Goal: Task Accomplishment & Management: Complete application form

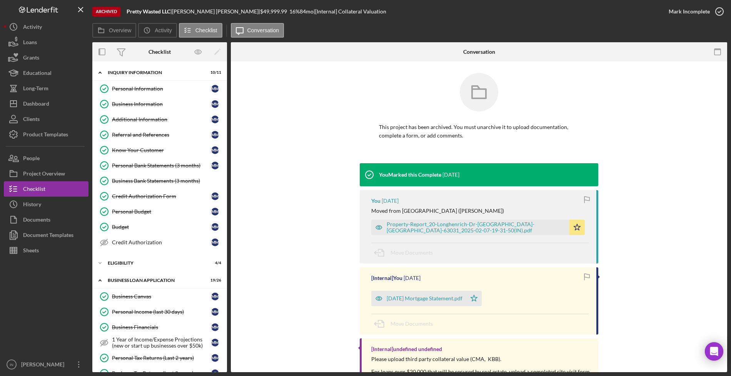
scroll to position [386, 0]
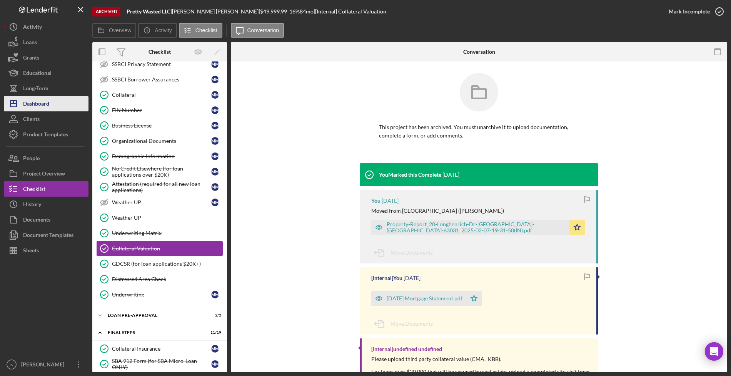
click at [45, 102] on div "Dashboard" at bounding box center [36, 104] width 26 height 17
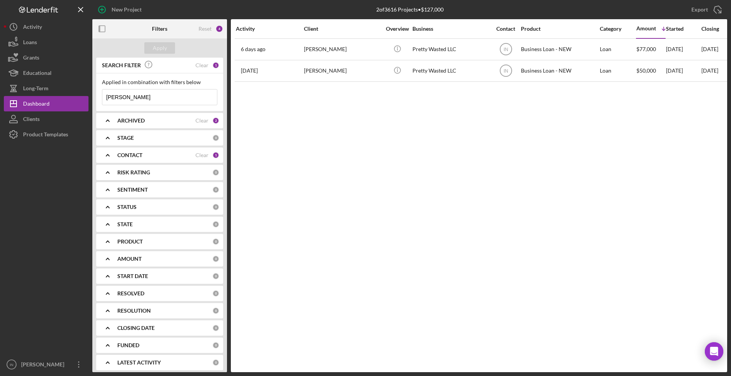
click at [155, 94] on input "[PERSON_NAME]" at bounding box center [159, 97] width 115 height 15
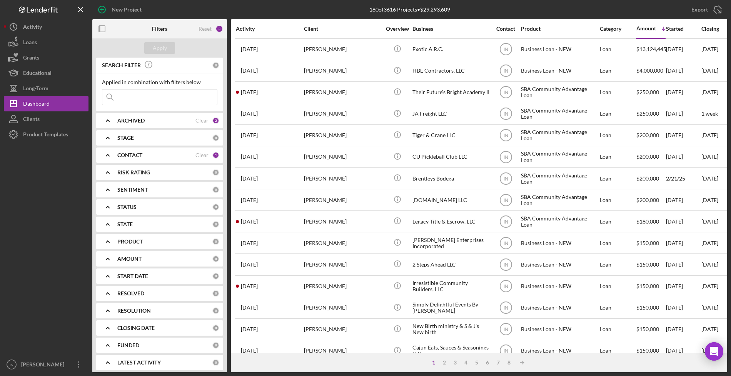
click at [165, 122] on div "ARCHIVED" at bounding box center [156, 121] width 78 height 6
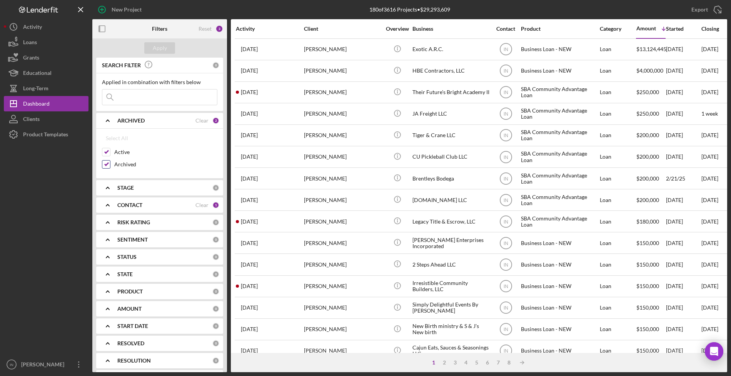
click at [107, 166] on input "Archived" at bounding box center [106, 165] width 8 height 8
checkbox input "false"
click at [163, 49] on div "Apply" at bounding box center [160, 48] width 14 height 12
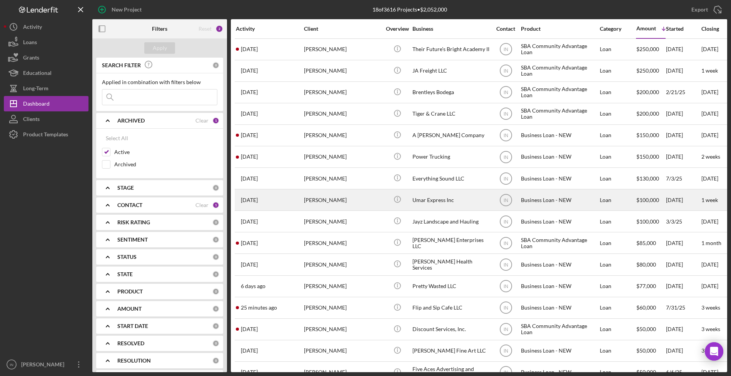
click at [330, 201] on div "[PERSON_NAME]" at bounding box center [342, 200] width 77 height 20
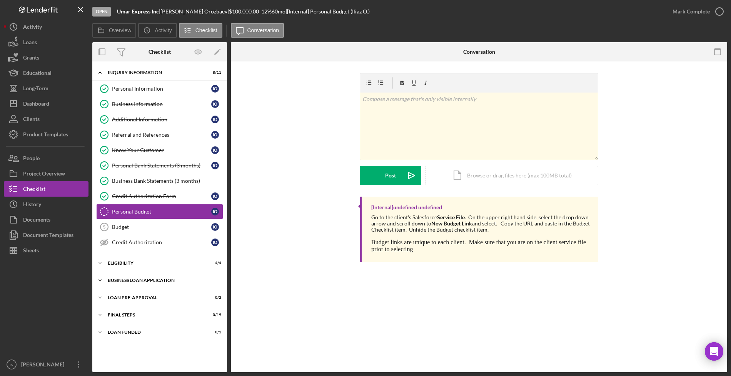
click at [151, 281] on div "BUSINESS LOAN APPLICATION" at bounding box center [163, 280] width 110 height 5
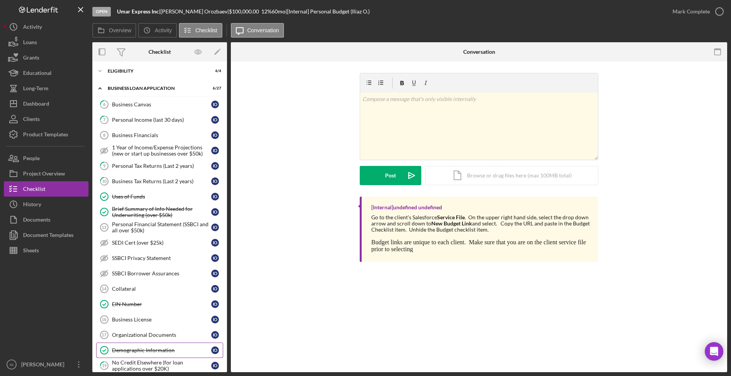
scroll to position [240, 0]
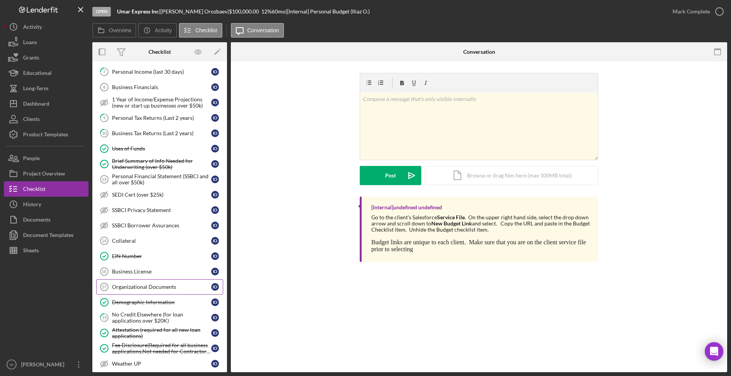
click at [150, 286] on div "Organizational Documents" at bounding box center [161, 287] width 99 height 6
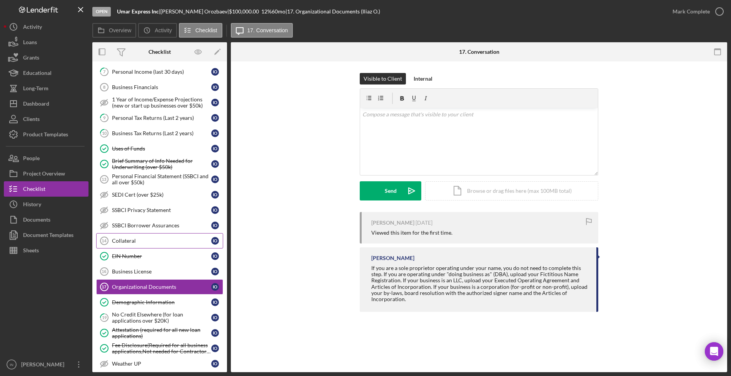
click at [126, 241] on div "Collateral" at bounding box center [161, 241] width 99 height 6
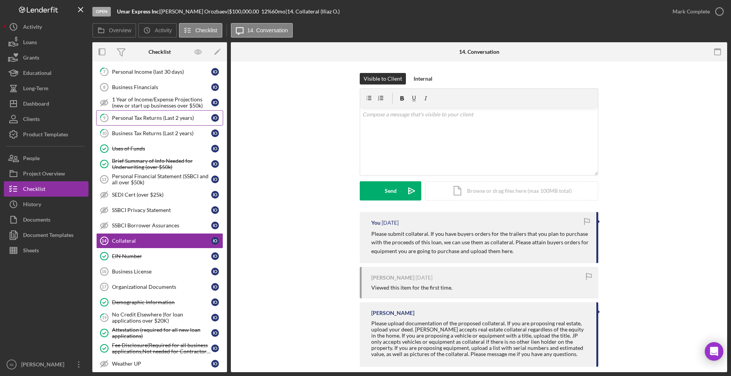
click at [147, 120] on div "Personal Tax Returns (Last 2 years)" at bounding box center [161, 118] width 99 height 6
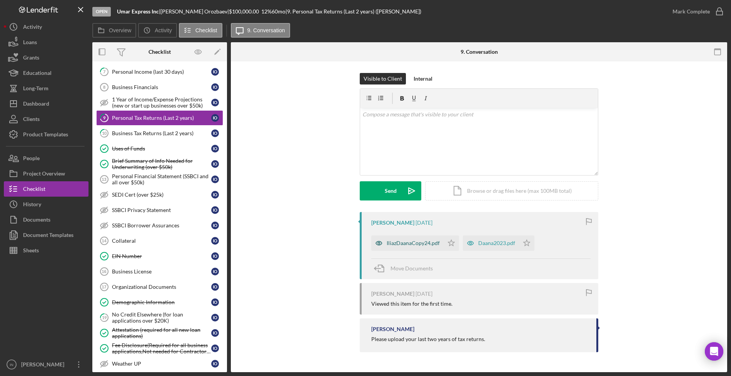
click at [410, 240] on div "IliazDaanaCopy24.pdf" at bounding box center [412, 243] width 53 height 6
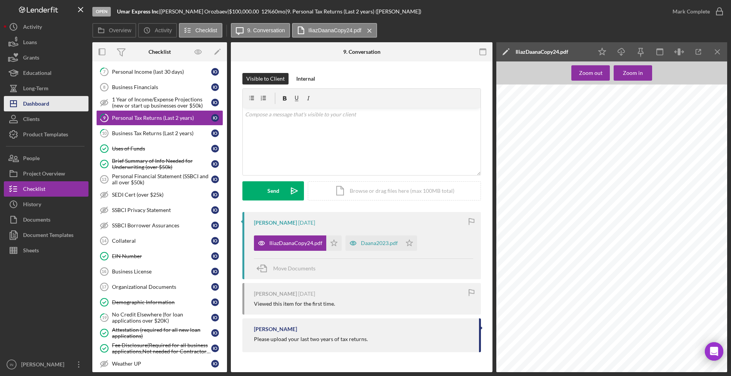
click at [47, 101] on div "Dashboard" at bounding box center [36, 104] width 26 height 17
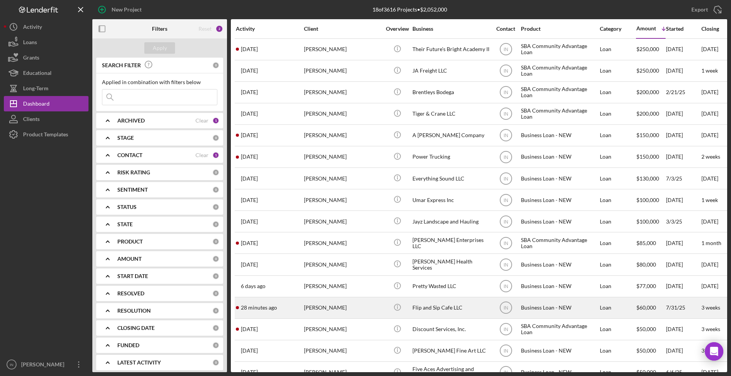
scroll to position [65, 0]
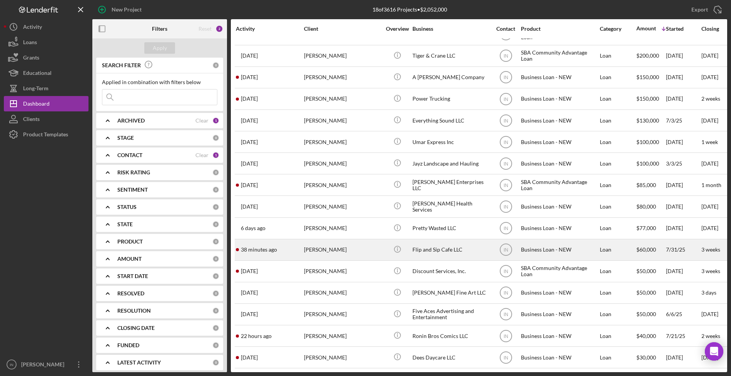
click at [330, 245] on div "[PERSON_NAME]" at bounding box center [342, 250] width 77 height 20
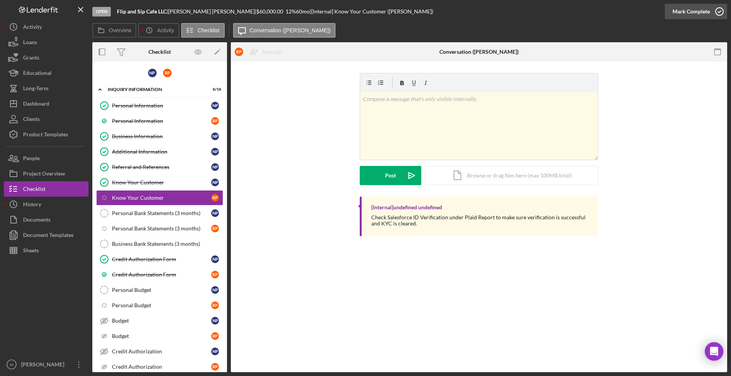
click at [685, 12] on div "Mark Complete" at bounding box center [690, 11] width 37 height 15
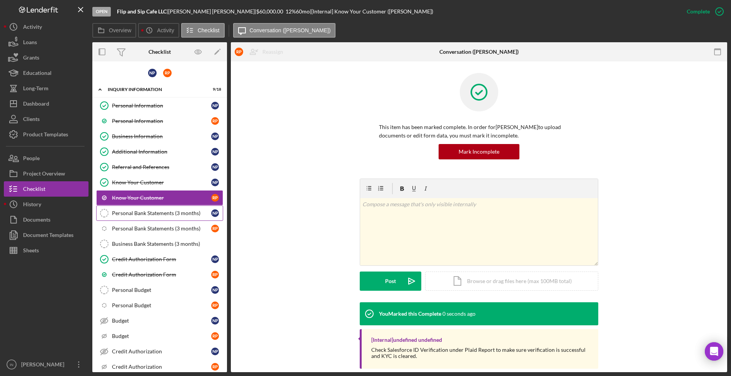
click at [132, 212] on div "Personal Bank Statements (3 months)" at bounding box center [161, 213] width 99 height 6
